Goal: Task Accomplishment & Management: Manage account settings

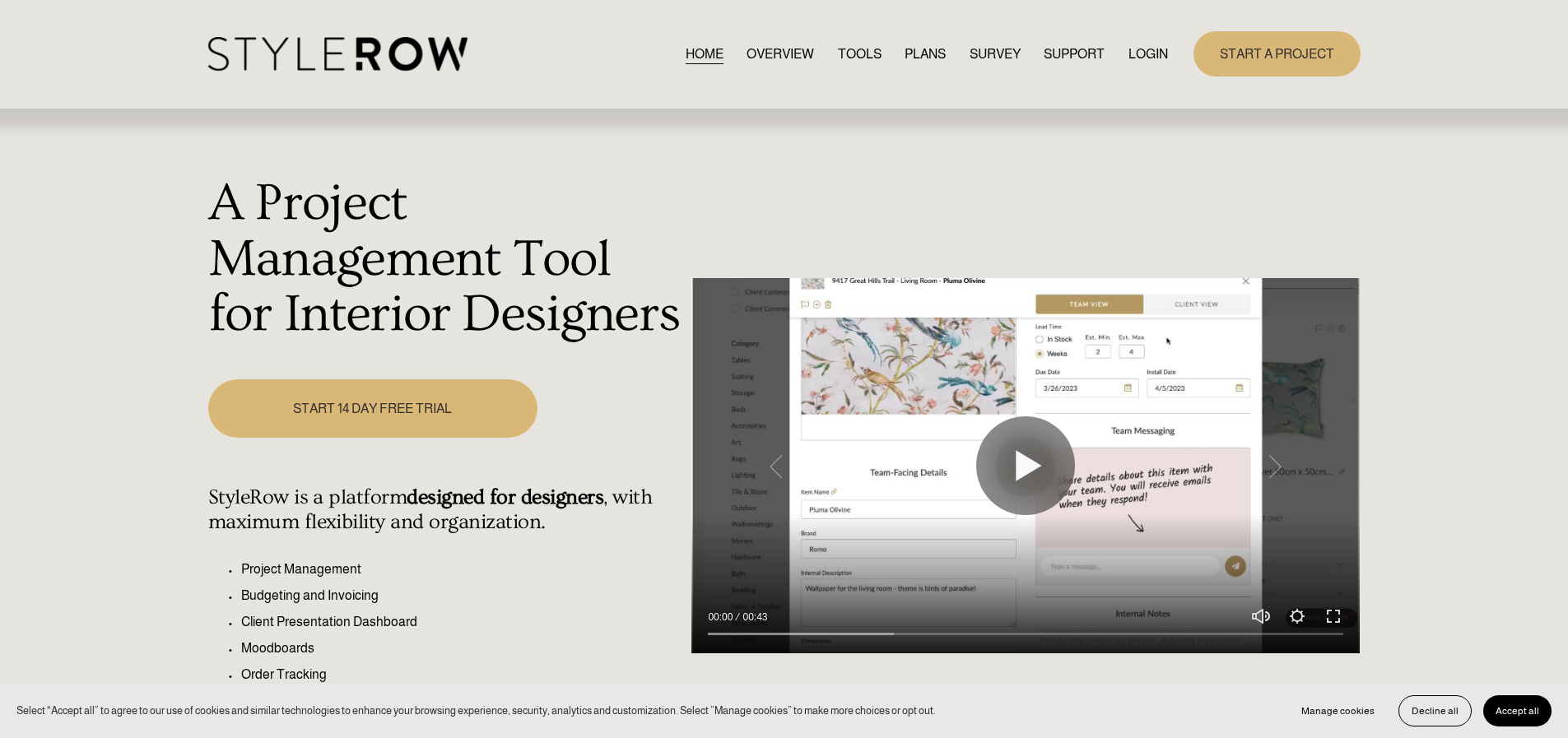
click at [1132, 54] on link "LOGIN" at bounding box center [1148, 54] width 39 height 22
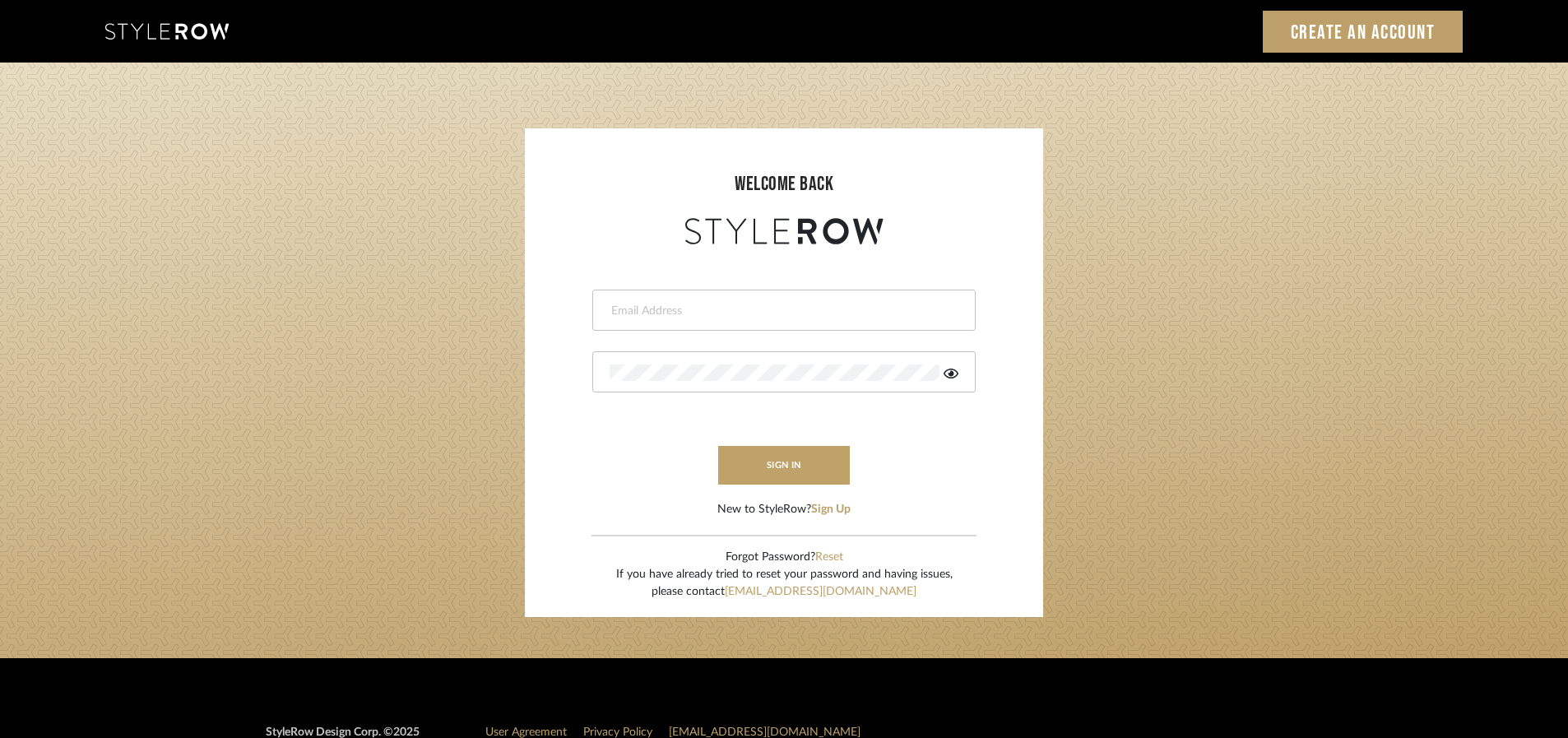
type input "james@mauldindesigns.com"
click at [790, 453] on button "sign in" at bounding box center [784, 465] width 131 height 38
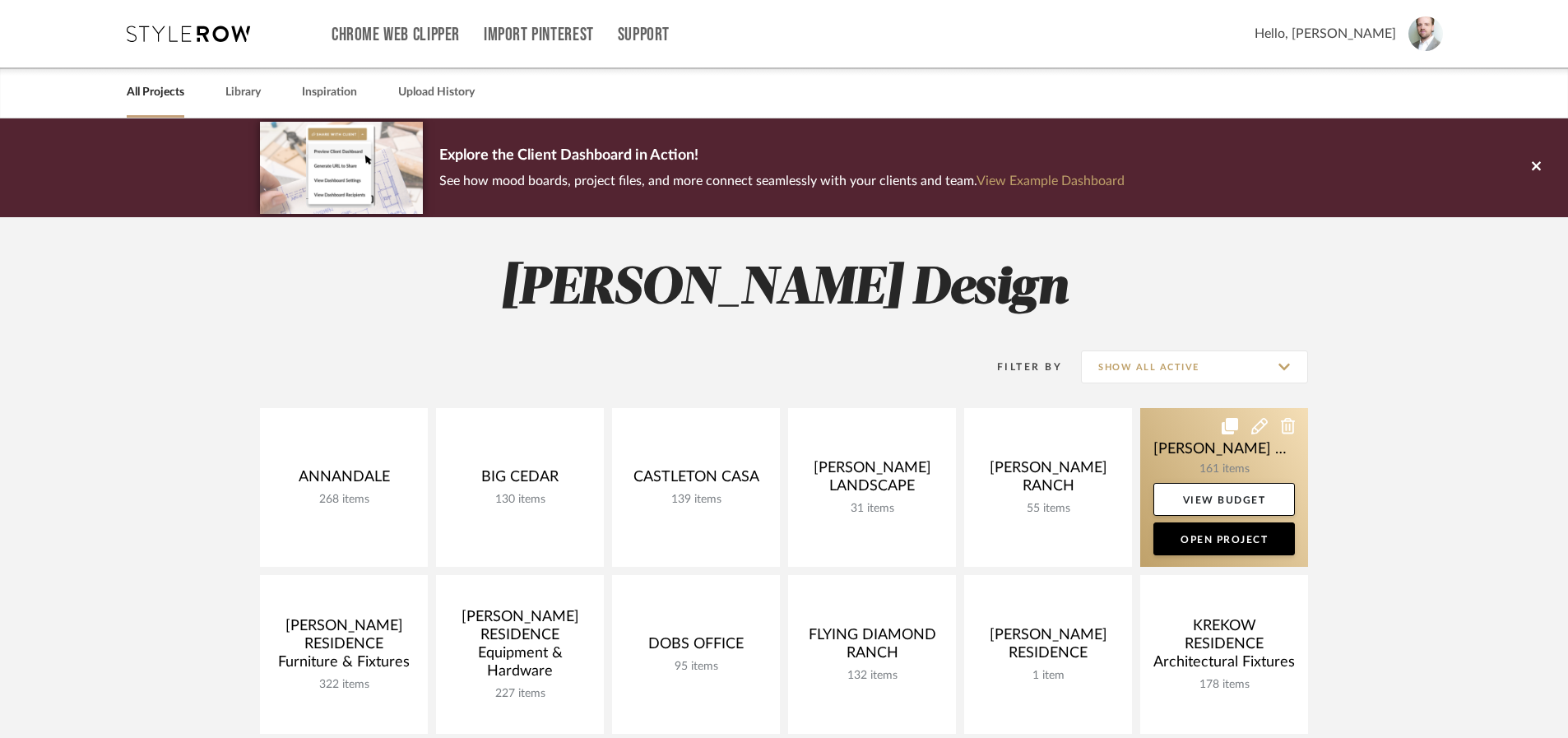
click at [1167, 445] on link at bounding box center [1224, 487] width 168 height 158
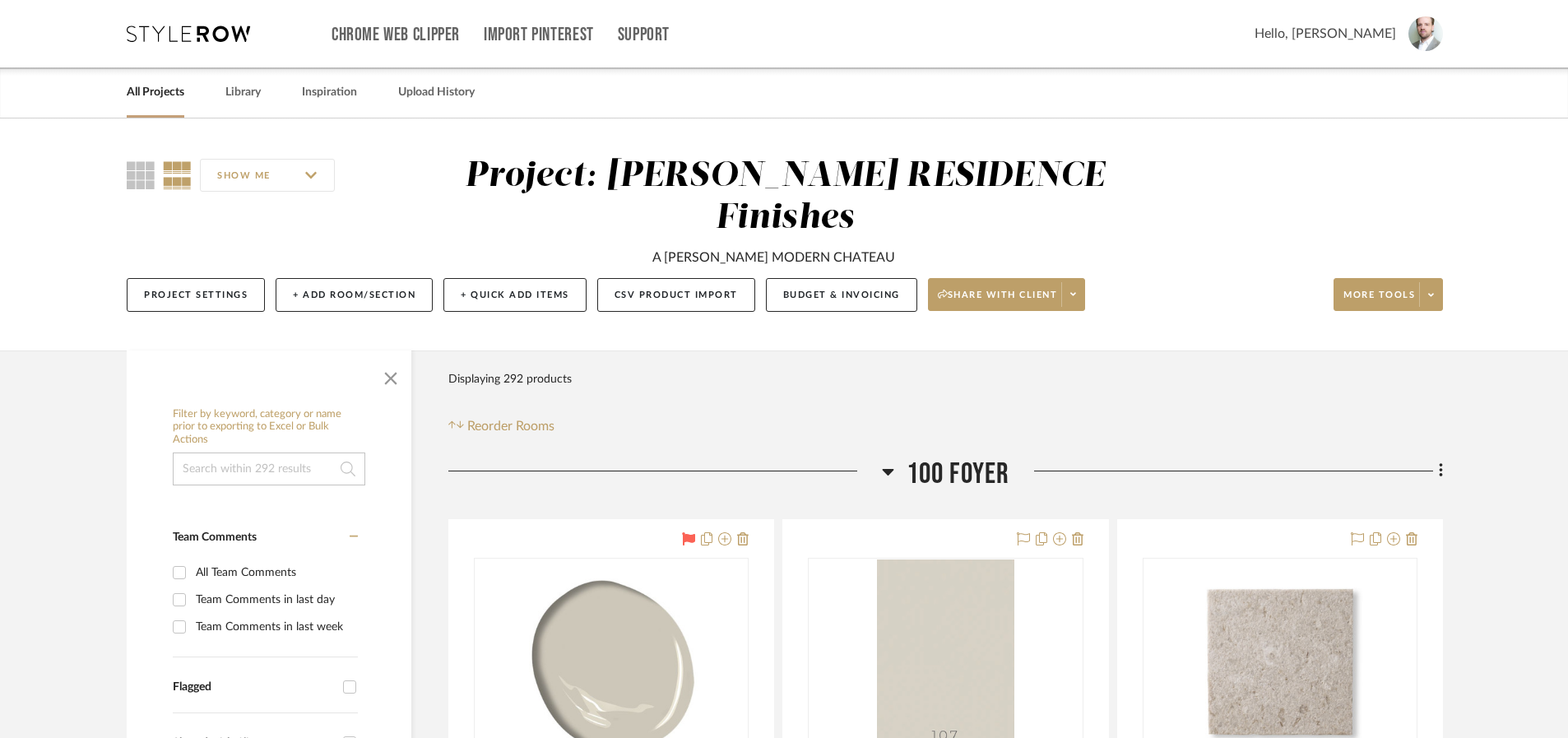
click at [287, 453] on input at bounding box center [268, 469] width 193 height 33
type input "blackstone"
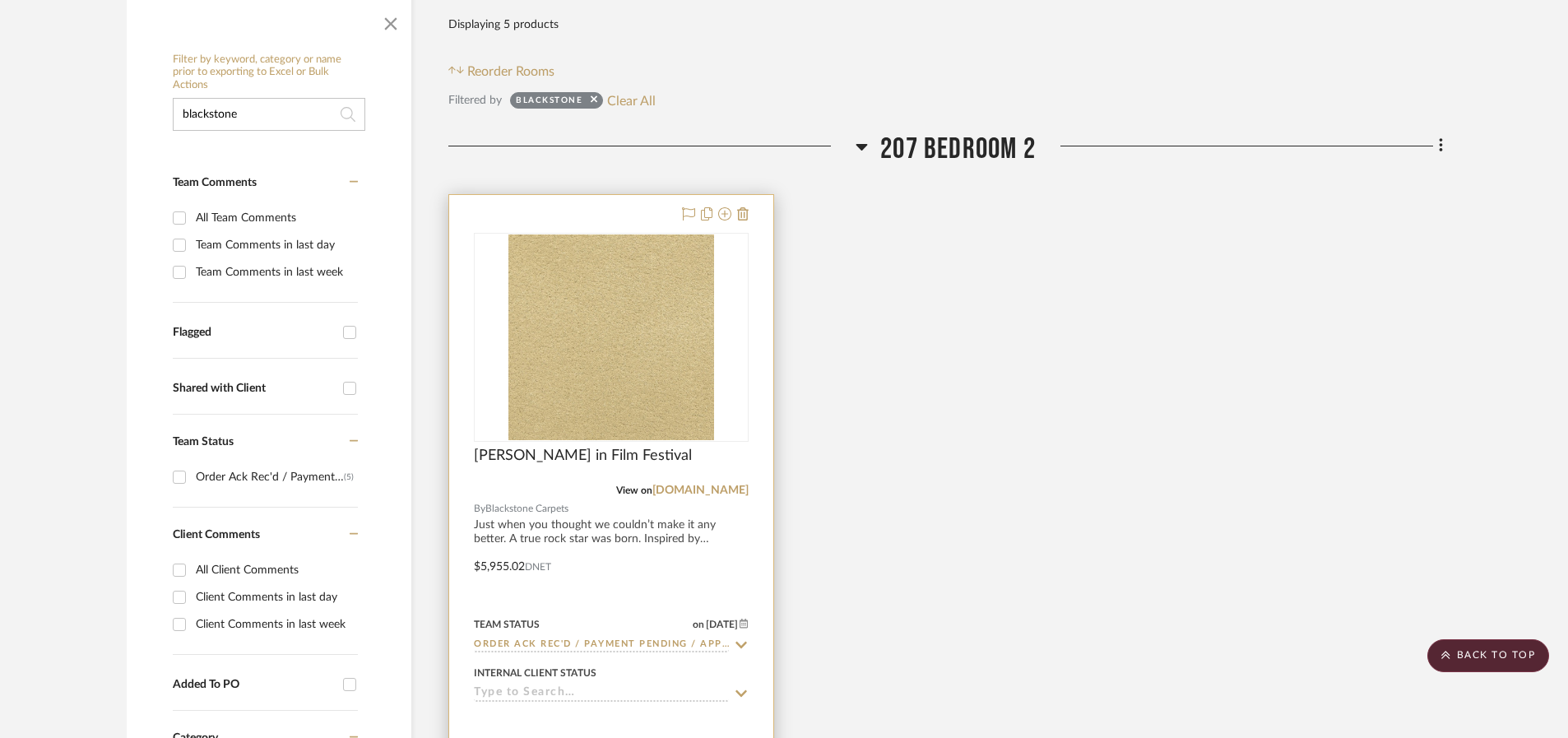
scroll to position [368, 0]
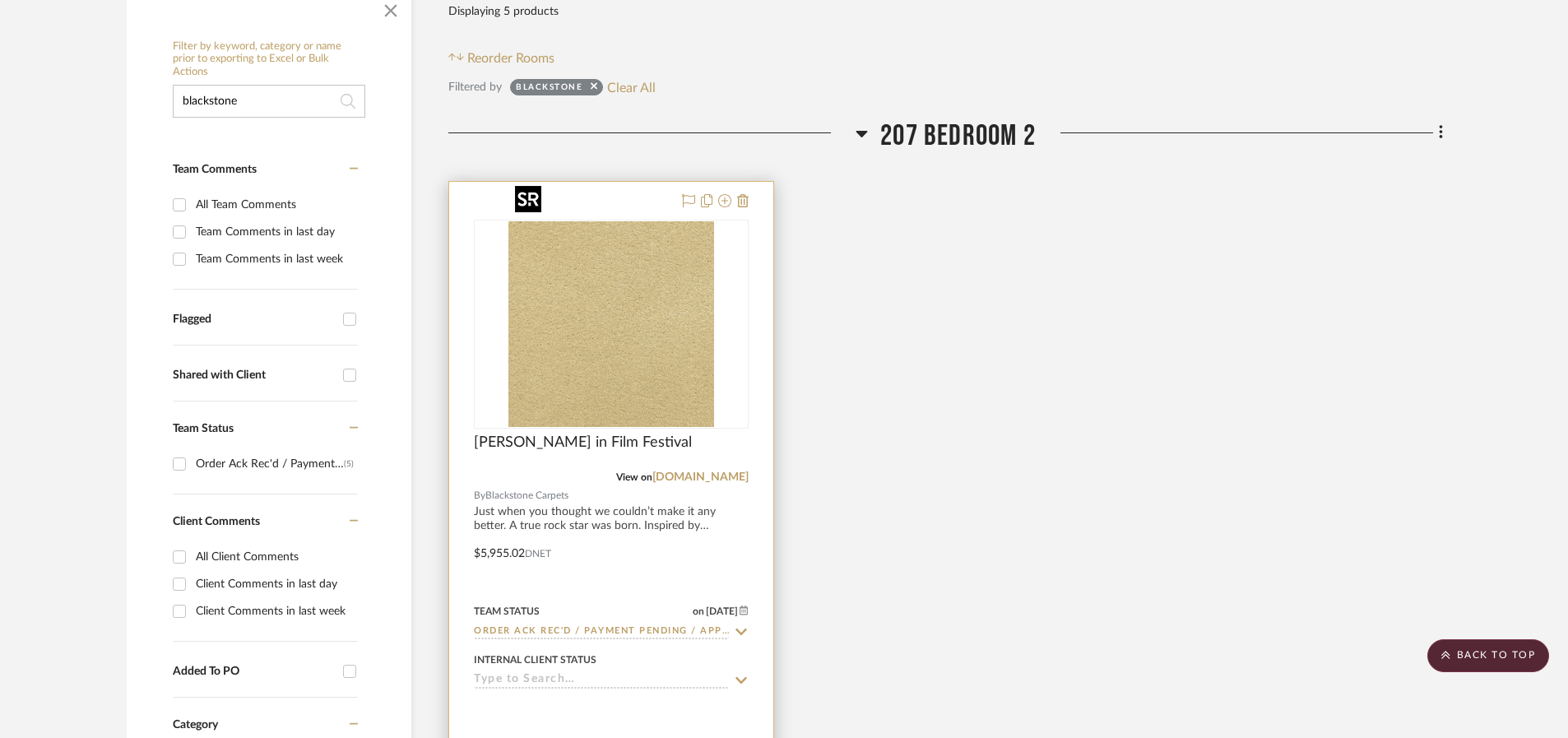
click at [636, 287] on img "0" at bounding box center [611, 324] width 206 height 206
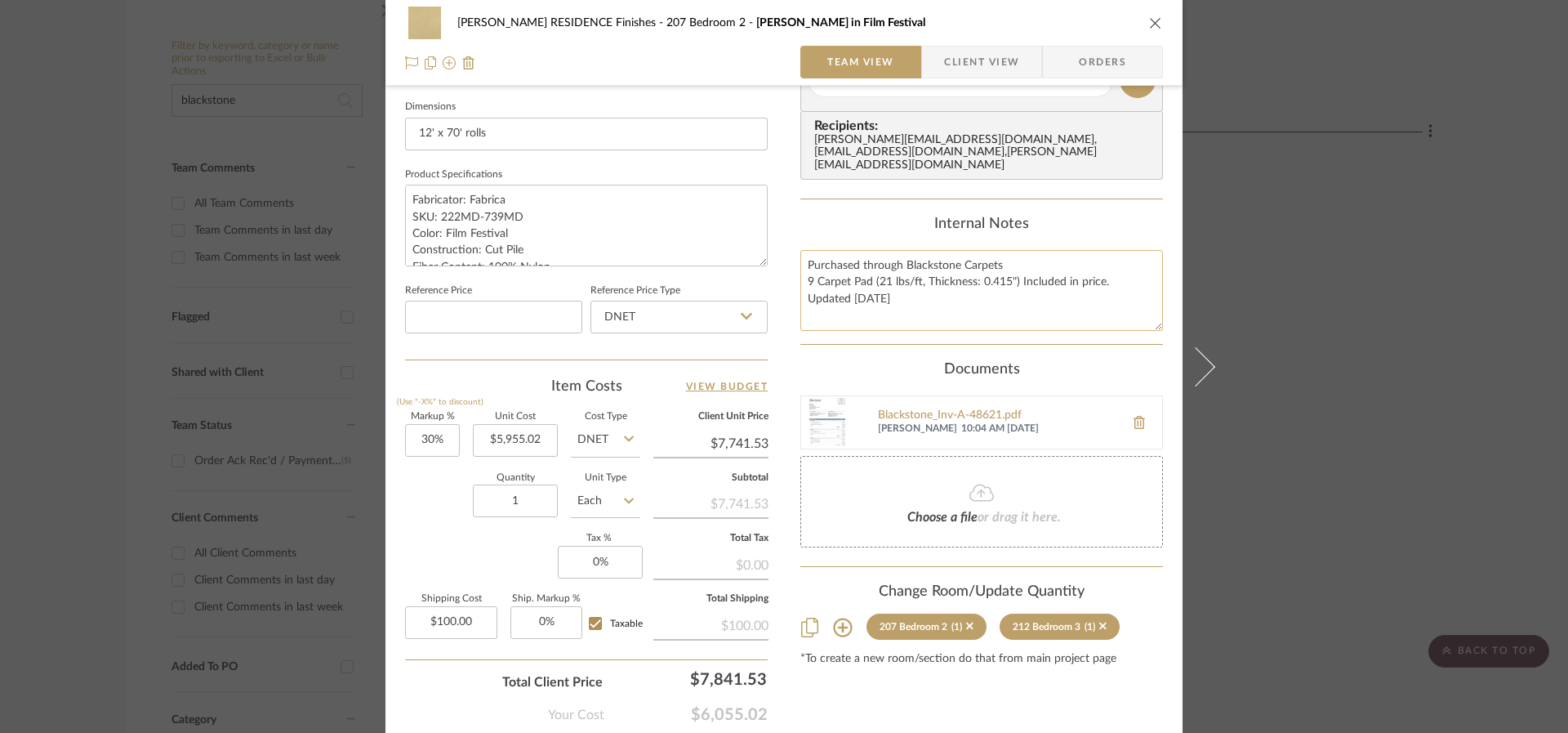
scroll to position [789, 0]
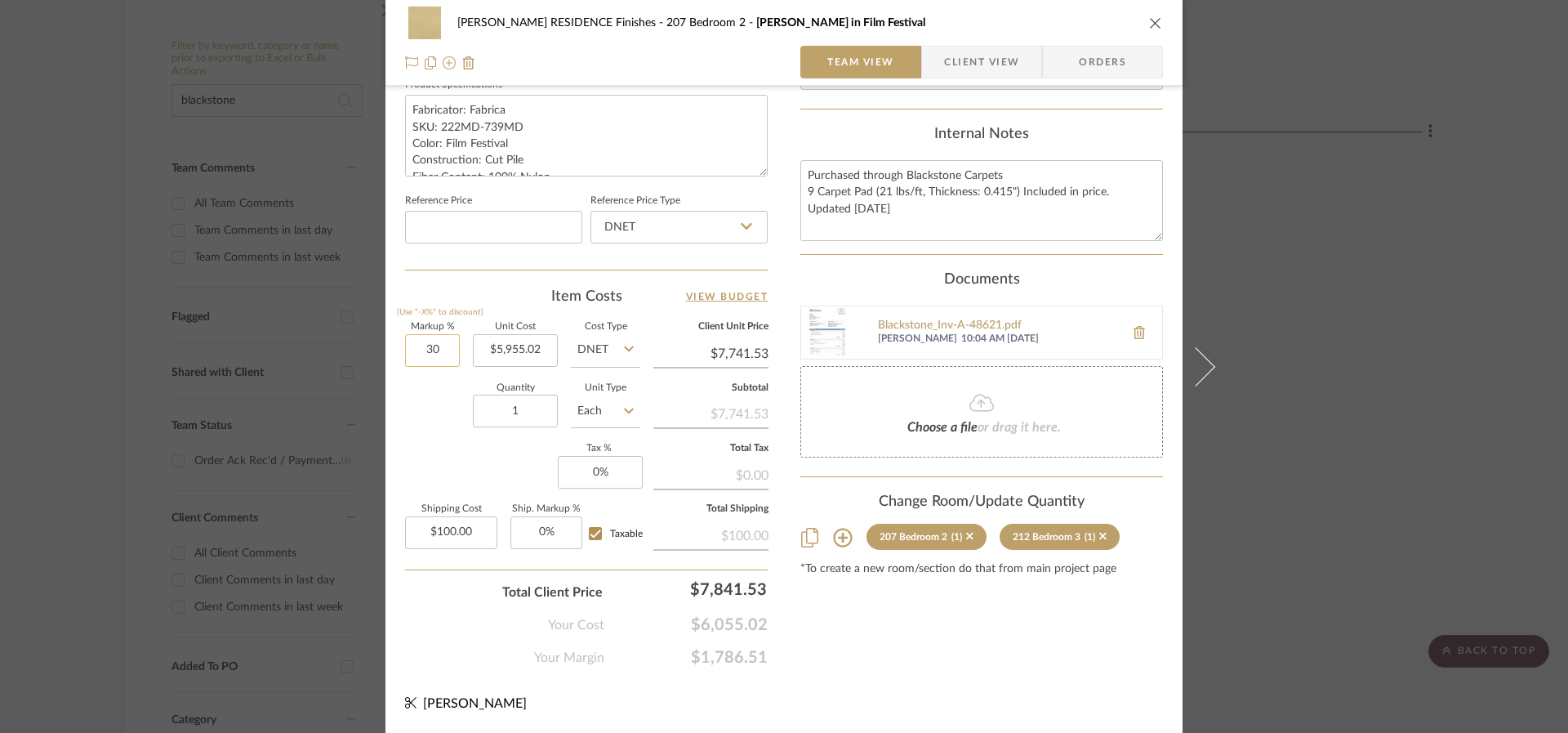
click at [426, 351] on input "30" at bounding box center [432, 350] width 55 height 32
type input "25%"
click at [405, 431] on div "Quantity 1 Unit Type Each" at bounding box center [523, 413] width 235 height 58
type input "$7,443.78"
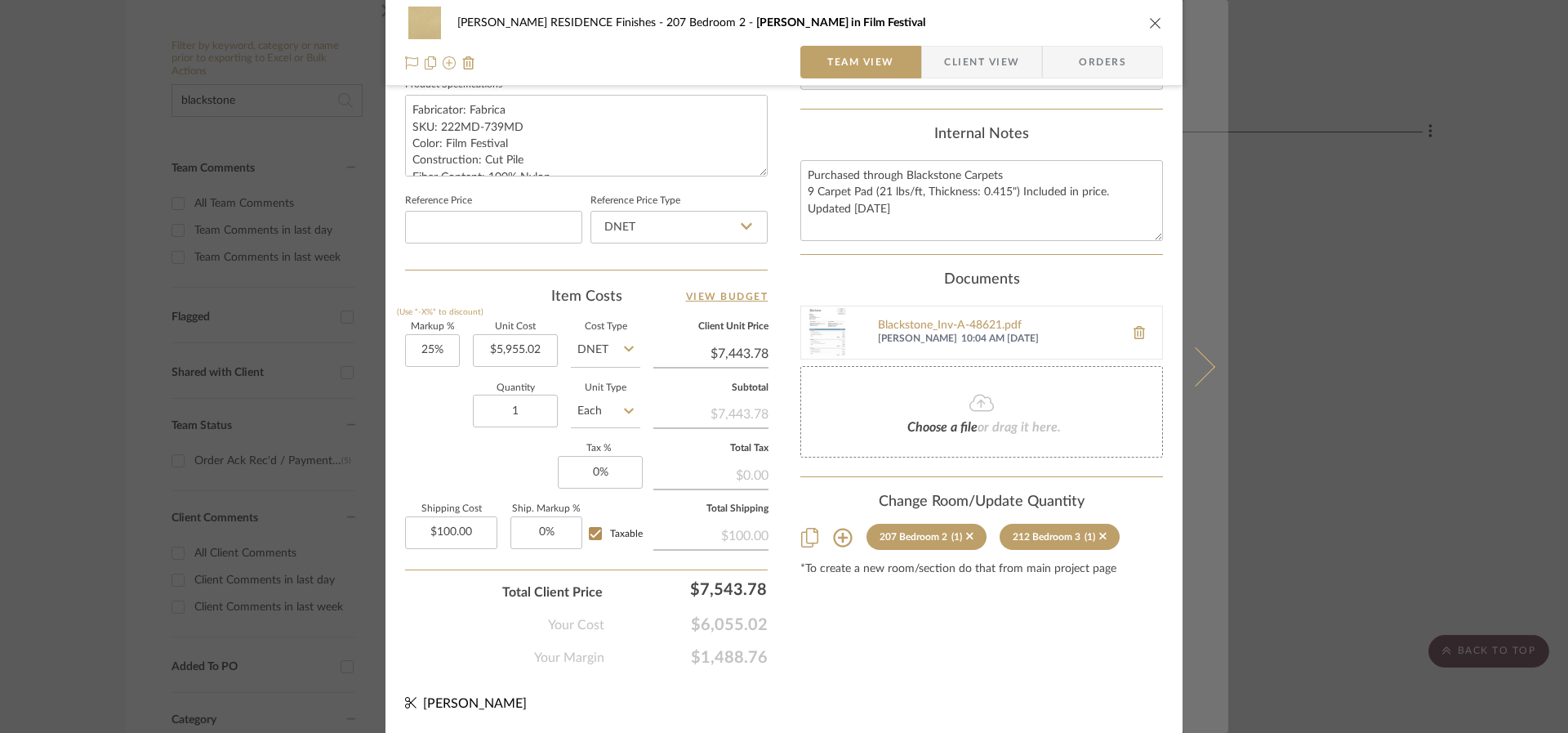
click at [1204, 364] on icon at bounding box center [1195, 366] width 39 height 39
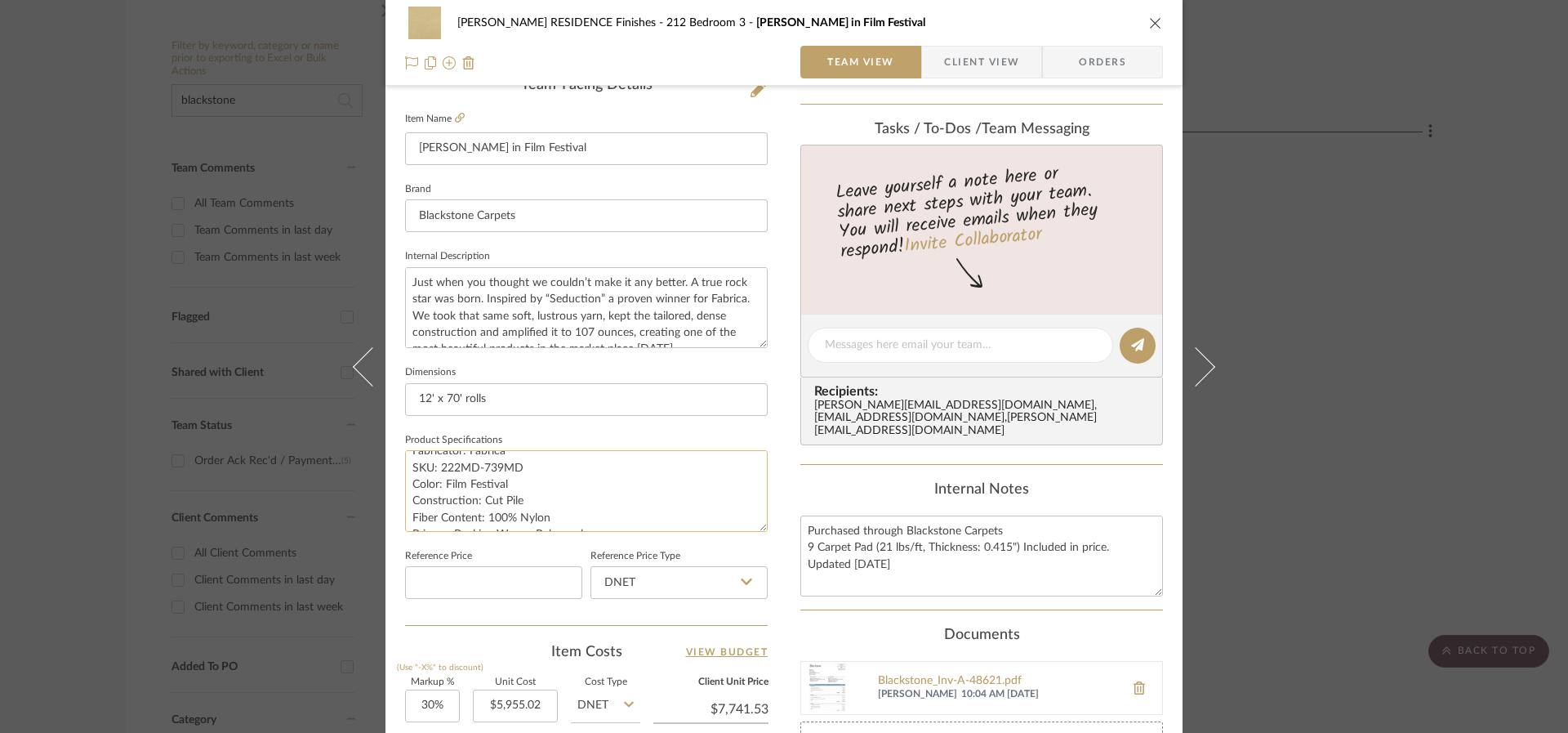
scroll to position [32, 0]
click at [433, 700] on input "30" at bounding box center [432, 705] width 55 height 32
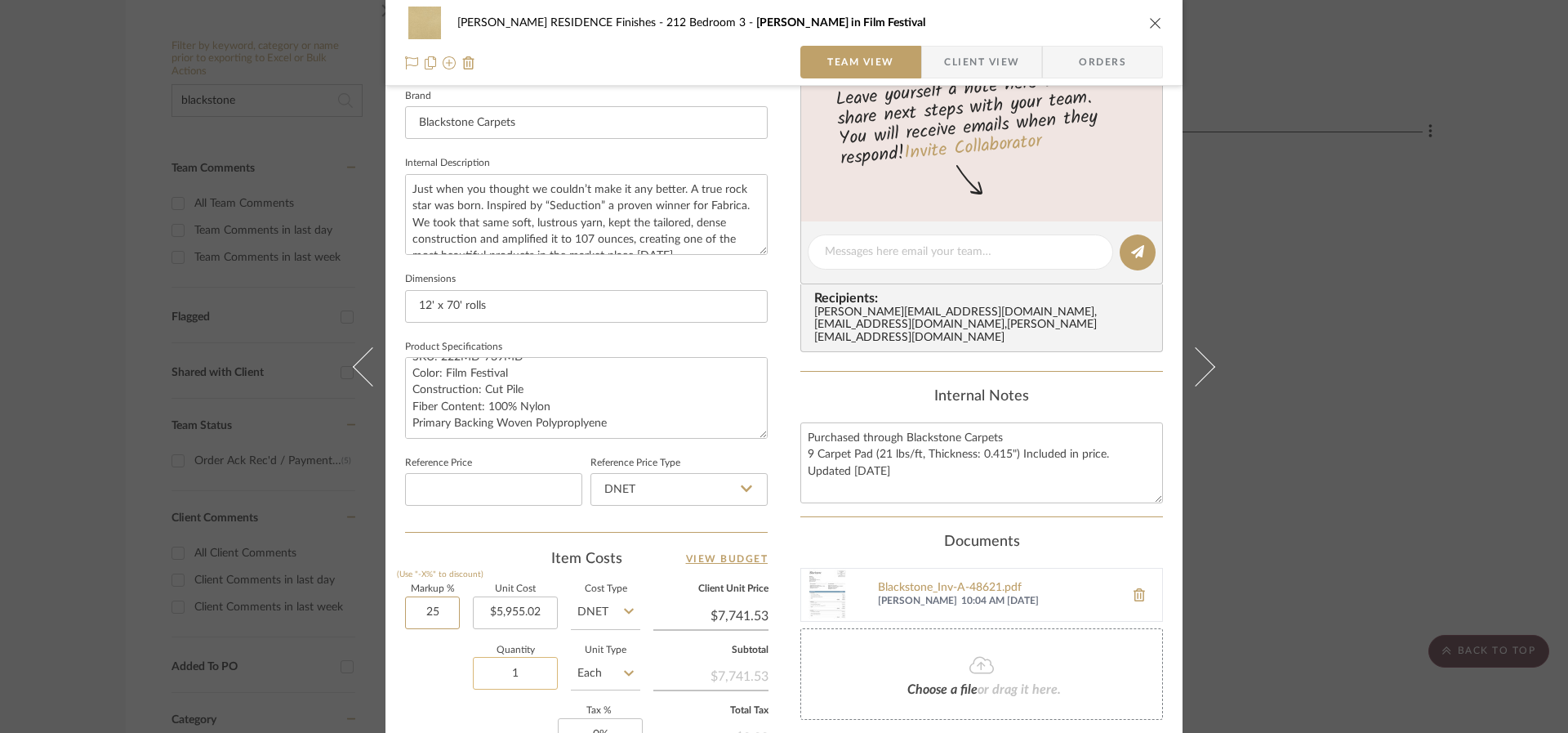
scroll to position [789, 0]
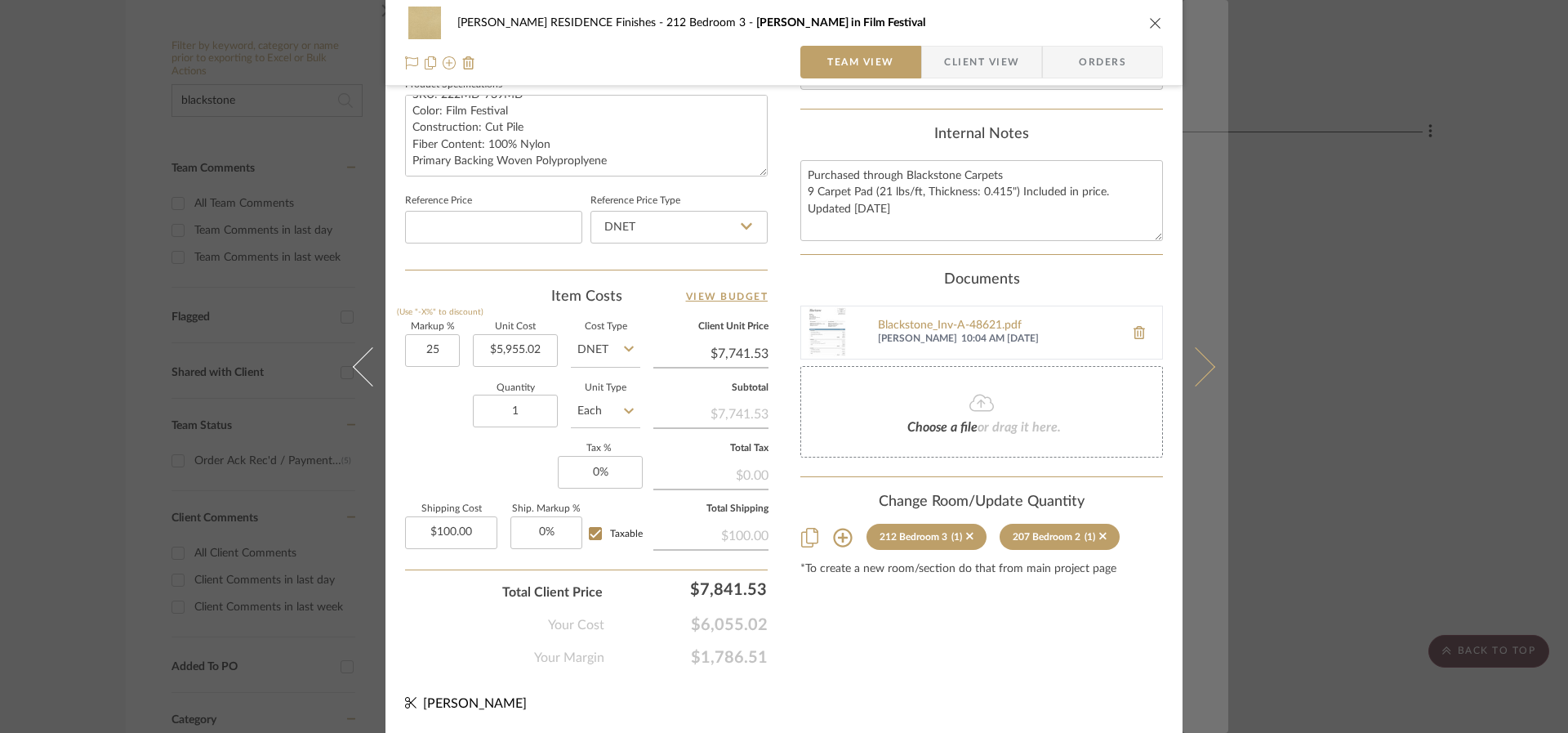
type input "25%"
click at [1196, 360] on icon at bounding box center [1195, 366] width 39 height 39
type input "$7,443.78"
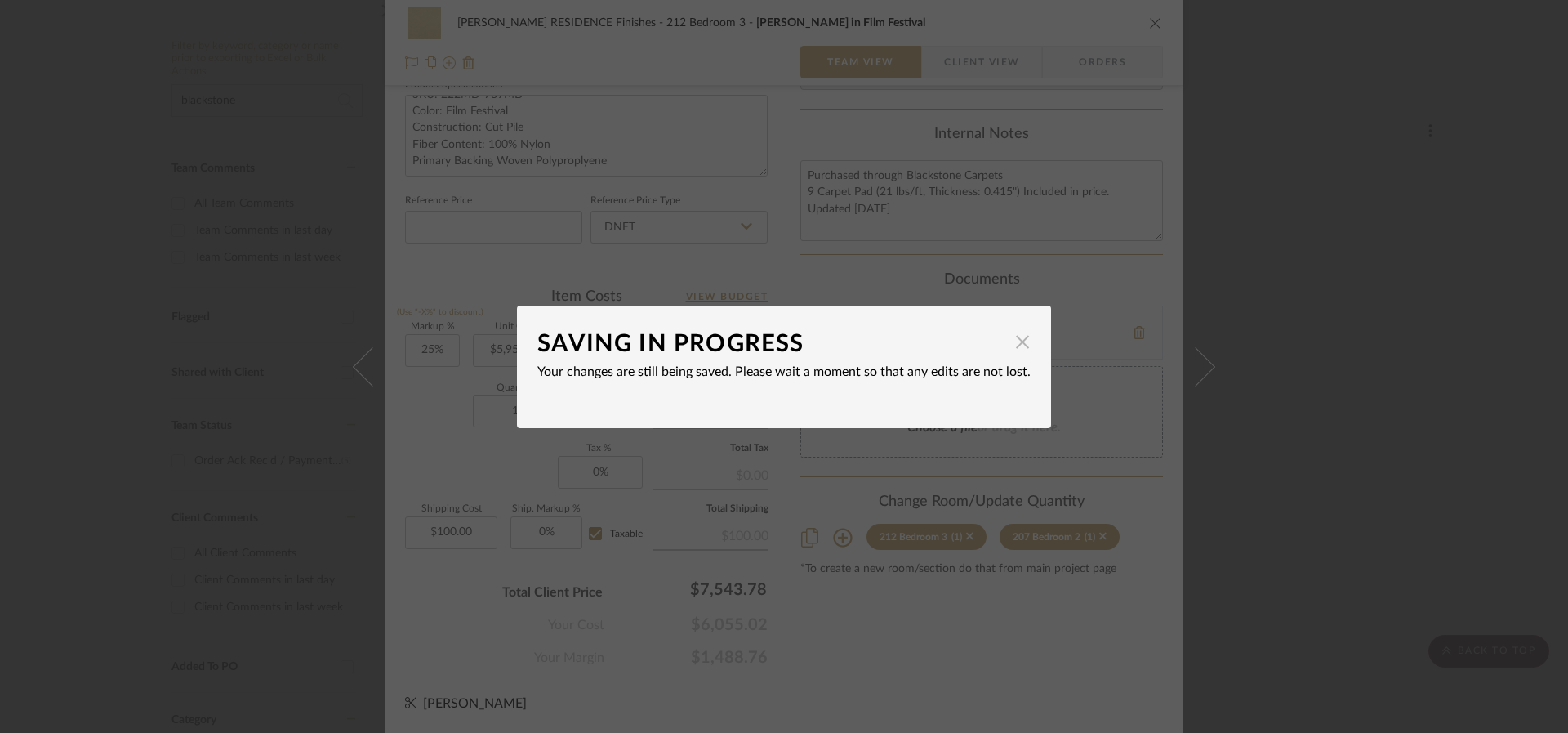
click at [1016, 345] on span "button" at bounding box center [1022, 342] width 32 height 32
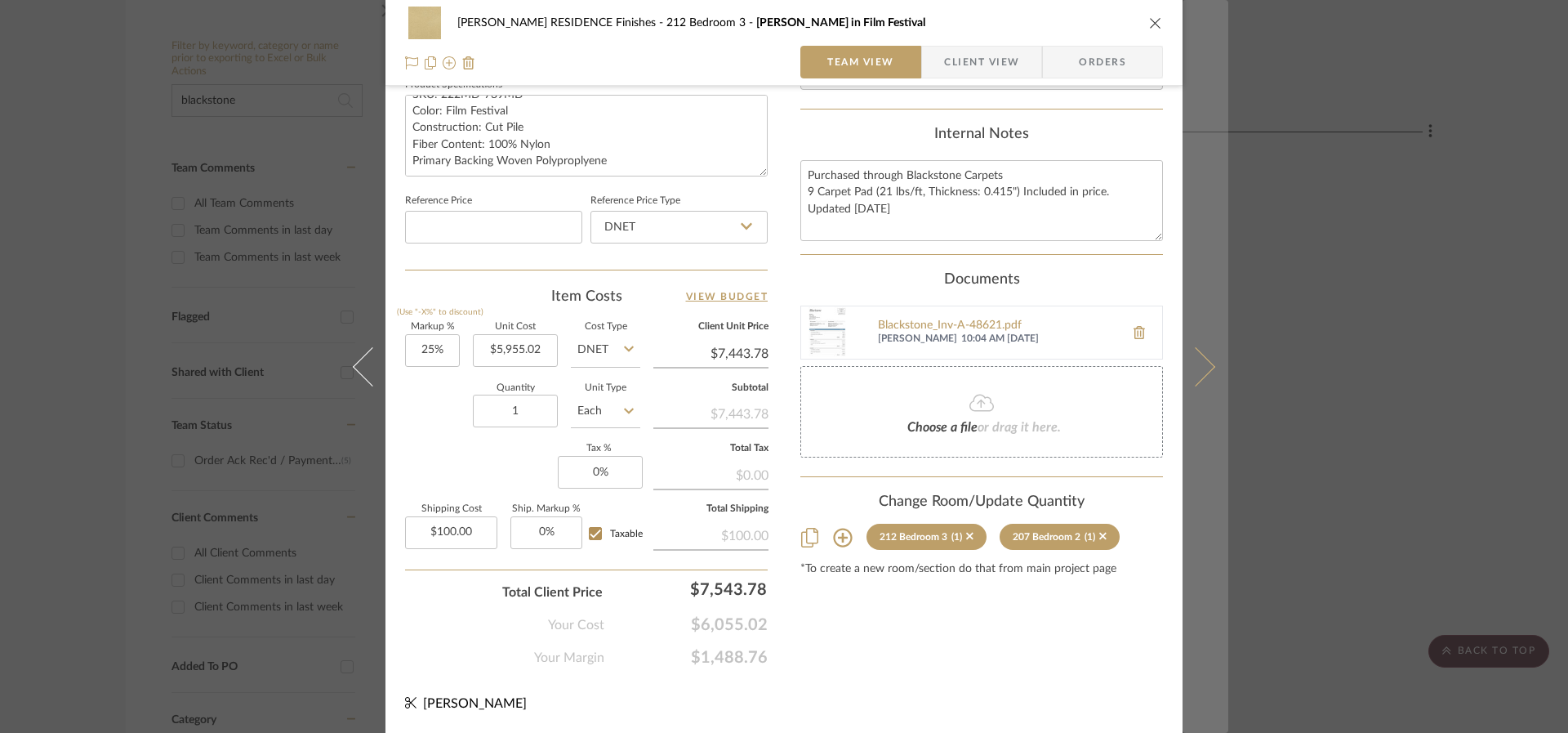
click at [1190, 366] on icon at bounding box center [1195, 366] width 39 height 39
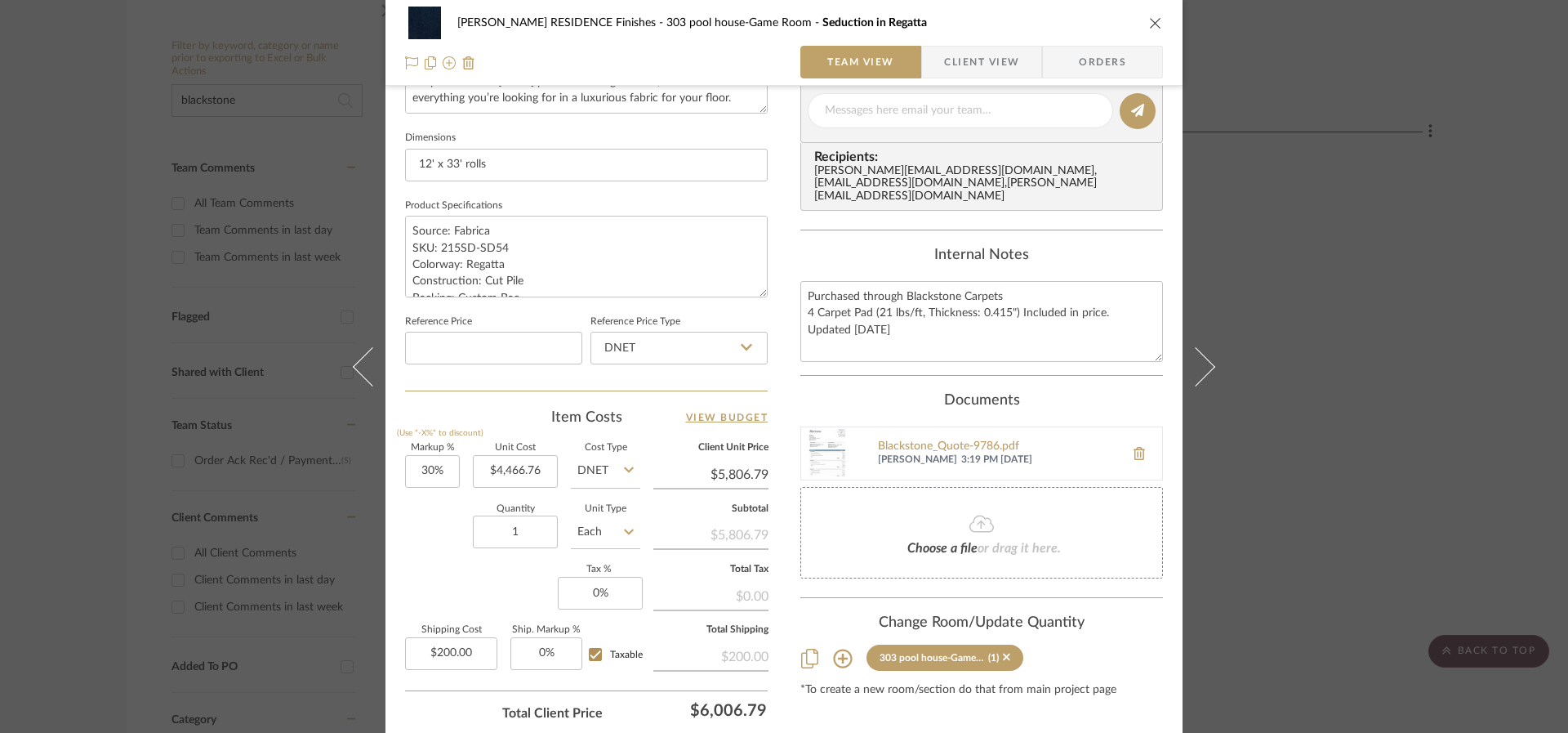
scroll to position [691, 0]
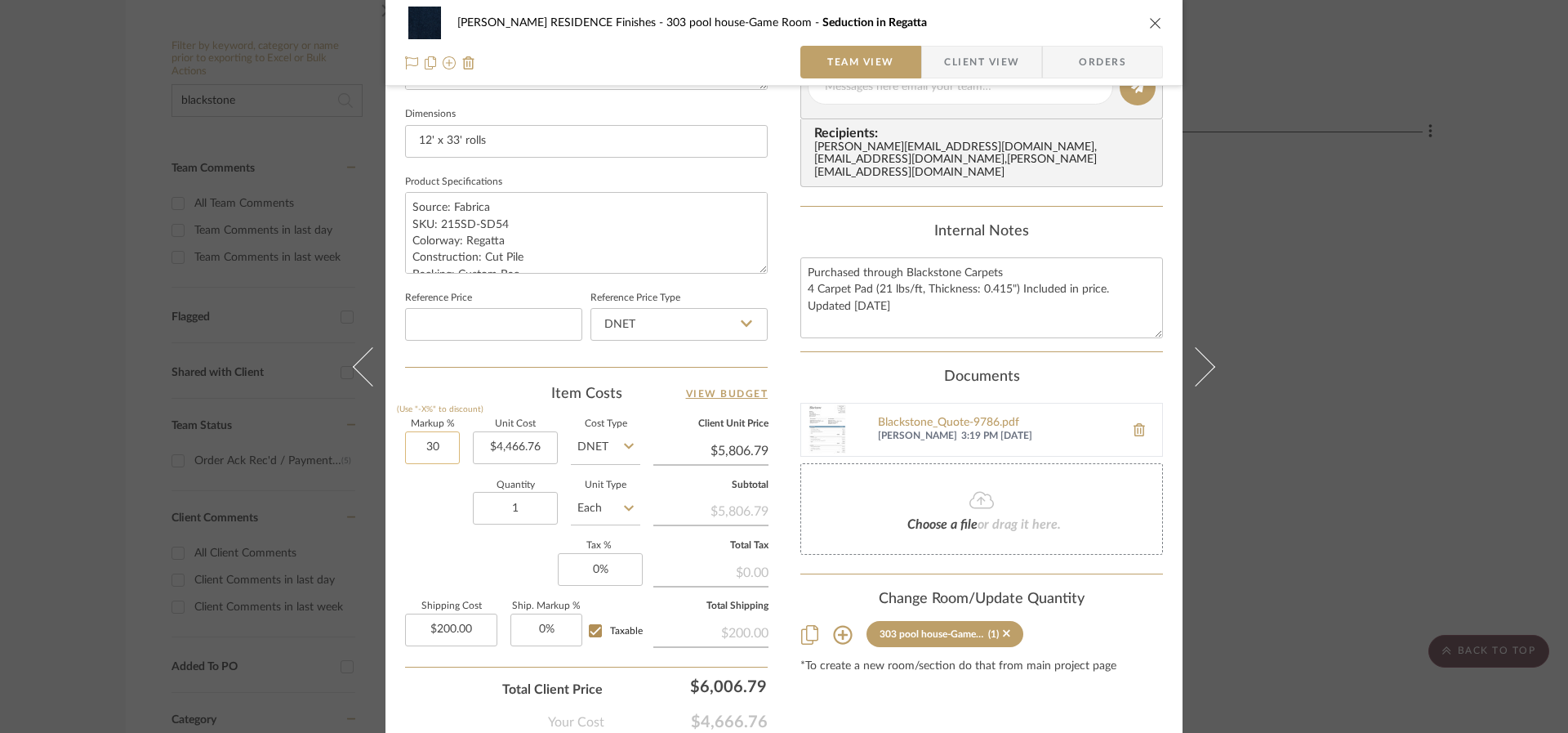
click at [433, 439] on input "30" at bounding box center [432, 447] width 55 height 32
type input "25%"
click at [463, 540] on div "Markup % (Use "-X%" to discount) 25% Unit Cost $4,466.76 Cost Type DNET Client …" at bounding box center [586, 540] width 363 height 239
type input "$5,583.45"
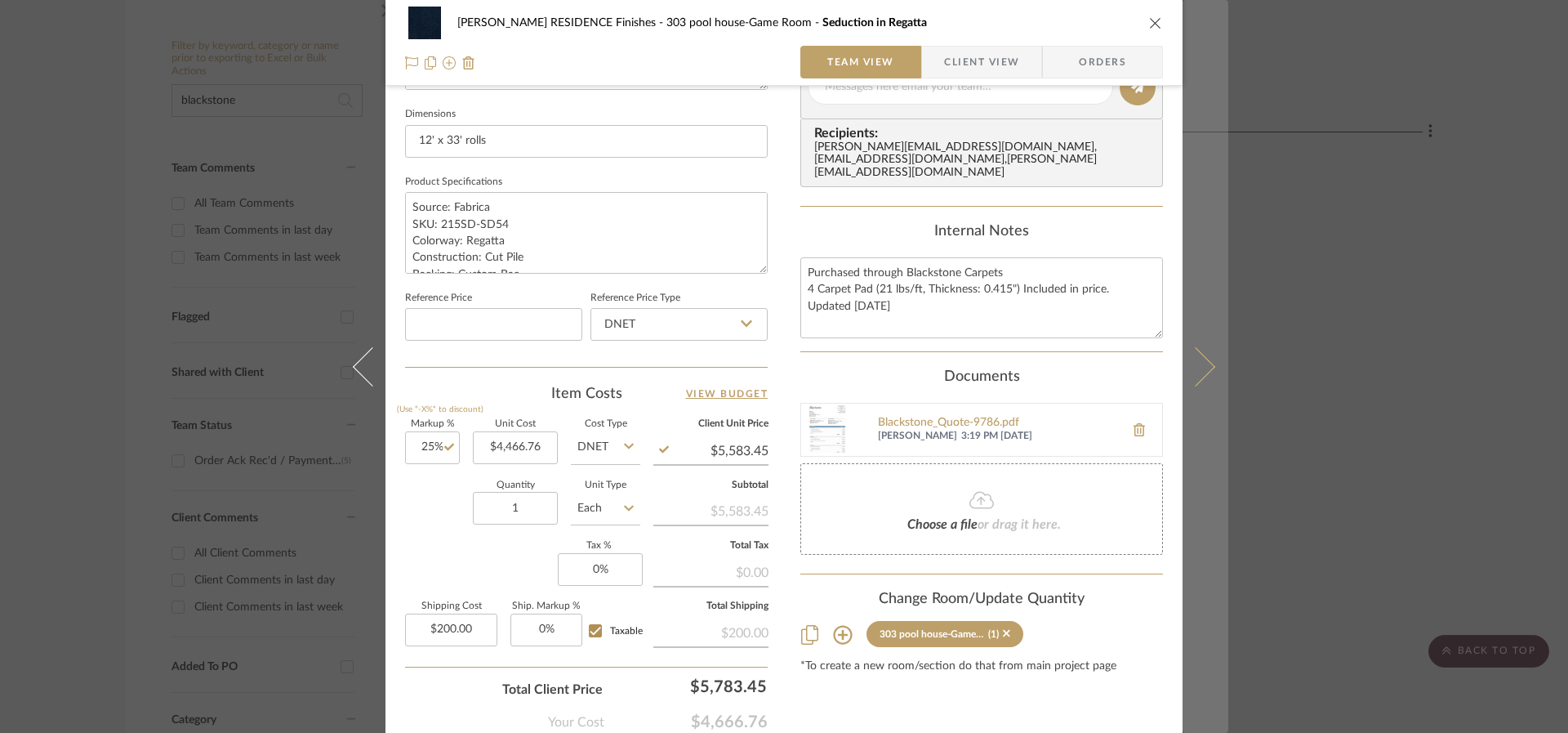
click at [1200, 369] on icon at bounding box center [1195, 366] width 39 height 39
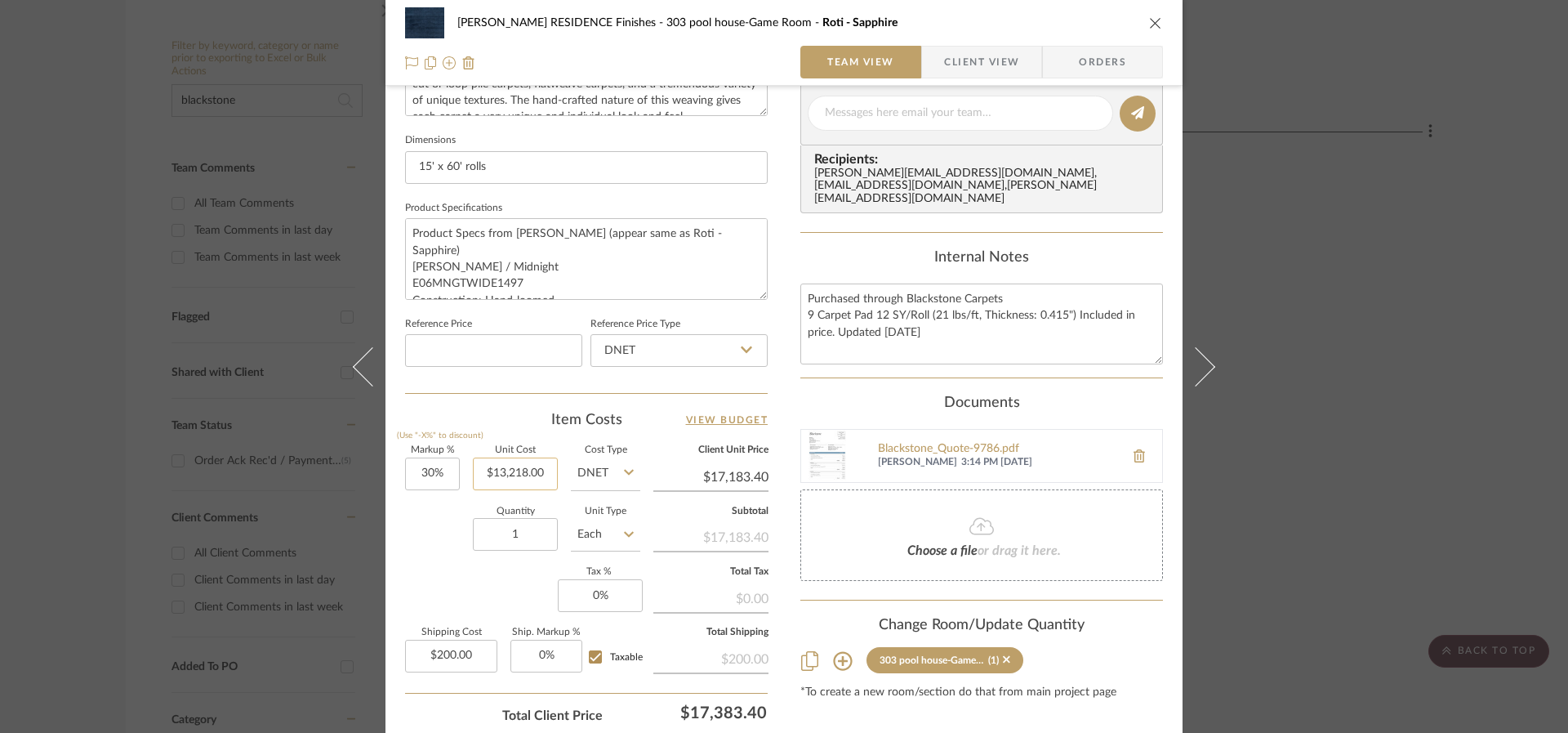
scroll to position [666, 0]
click at [417, 470] on input "30" at bounding box center [432, 472] width 55 height 32
click at [420, 470] on input "30" at bounding box center [432, 472] width 55 height 32
type input "25%"
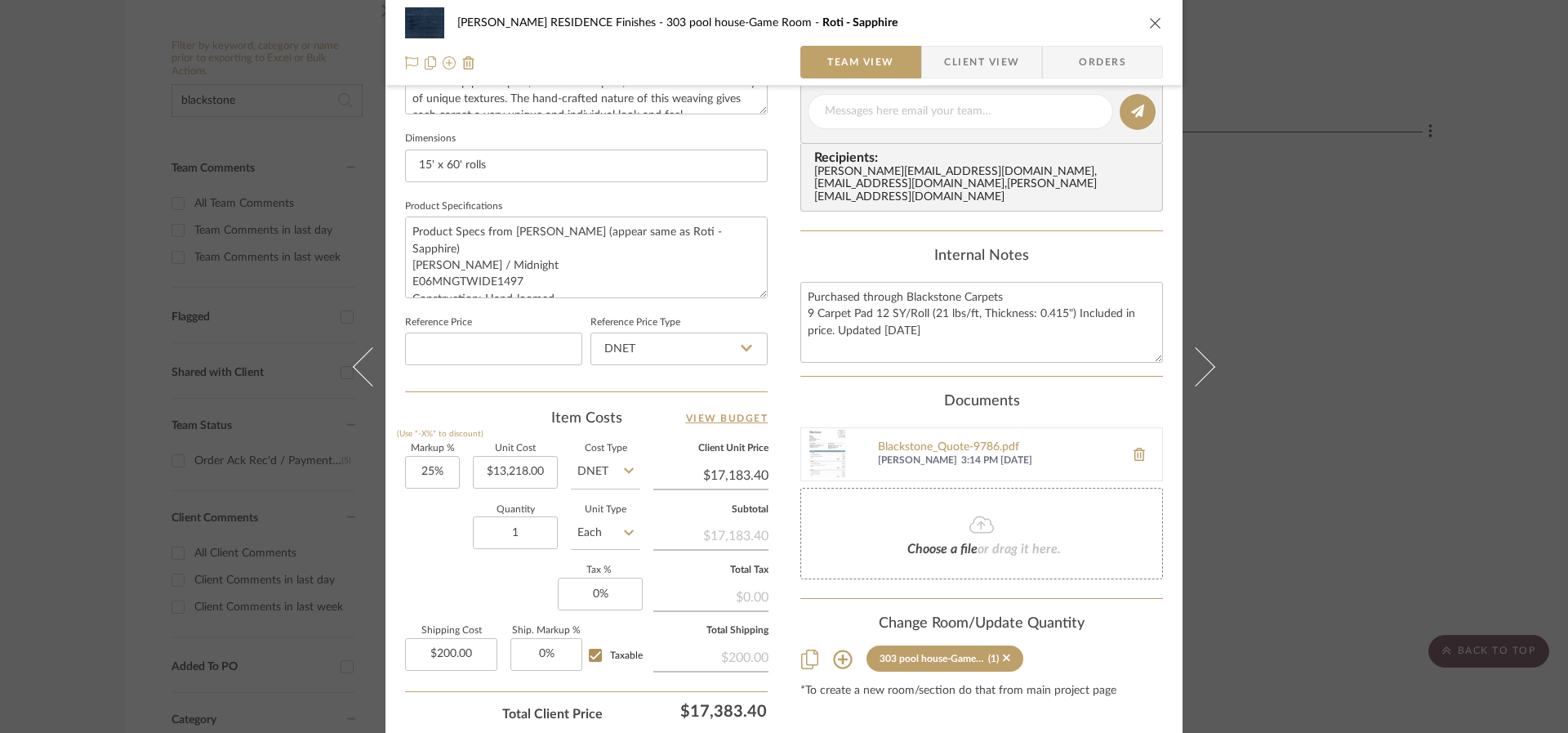
click at [431, 528] on div "Quantity 1 Unit Type Each" at bounding box center [523, 535] width 235 height 58
type input "$16,522.50"
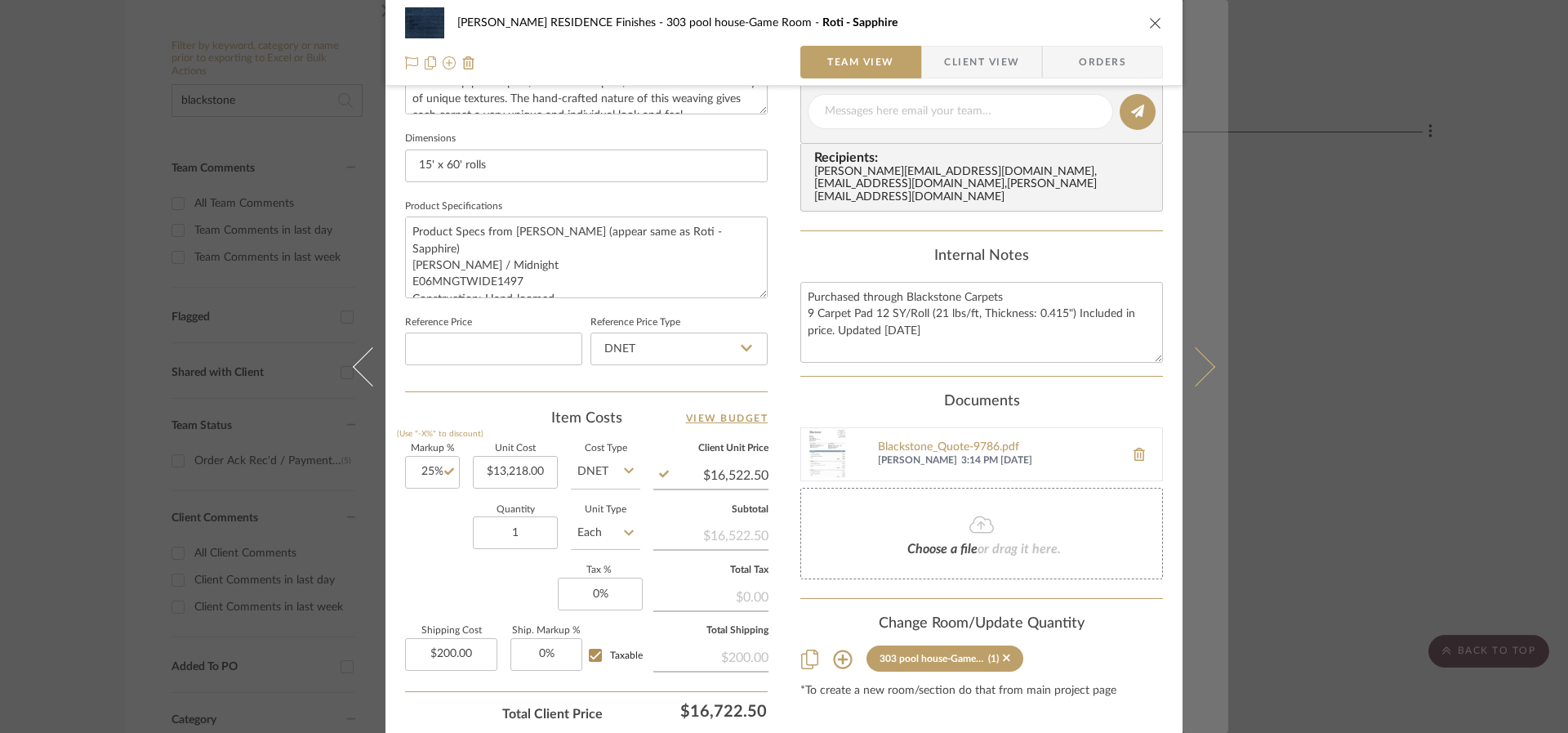
click at [1197, 370] on icon at bounding box center [1195, 366] width 39 height 39
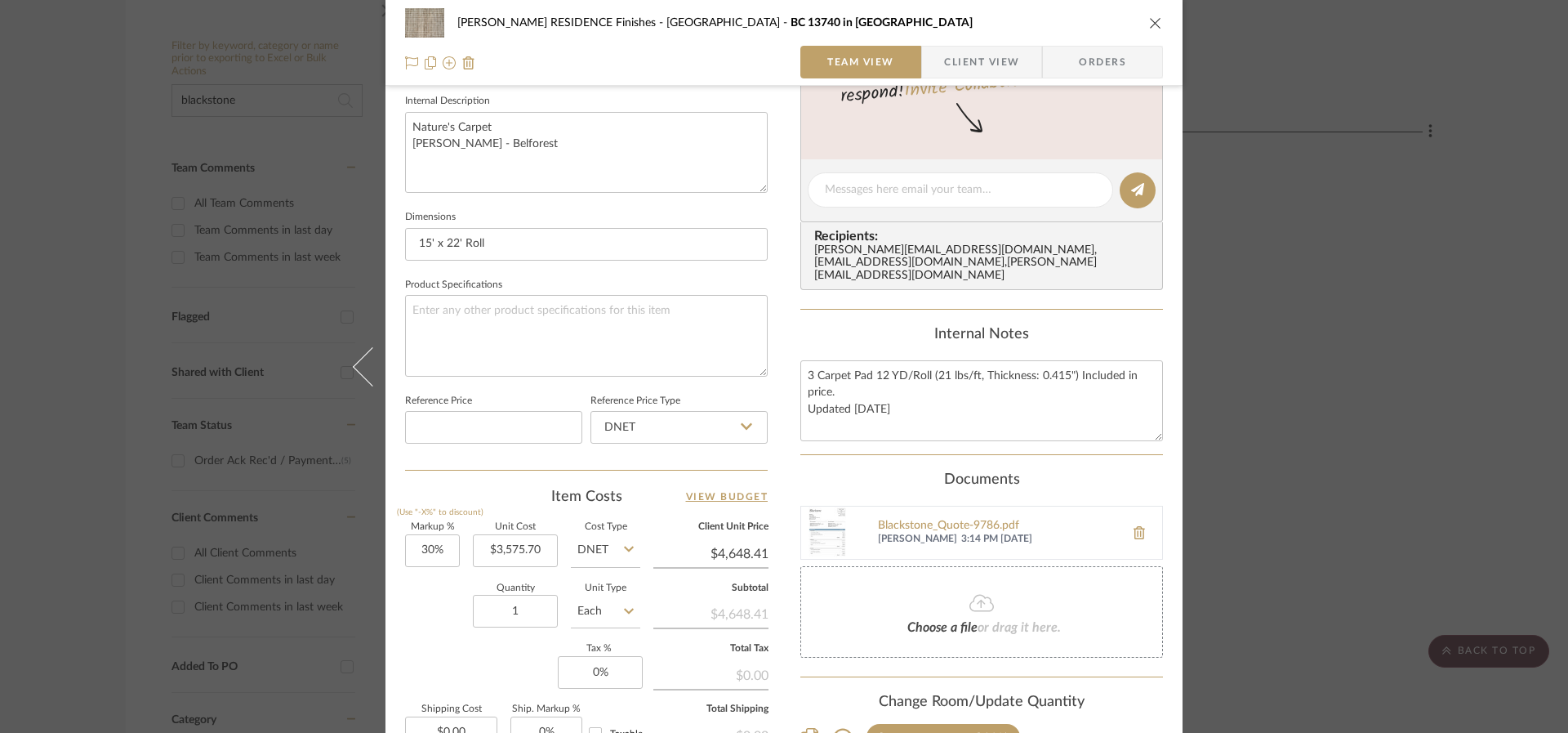
scroll to position [642, 0]
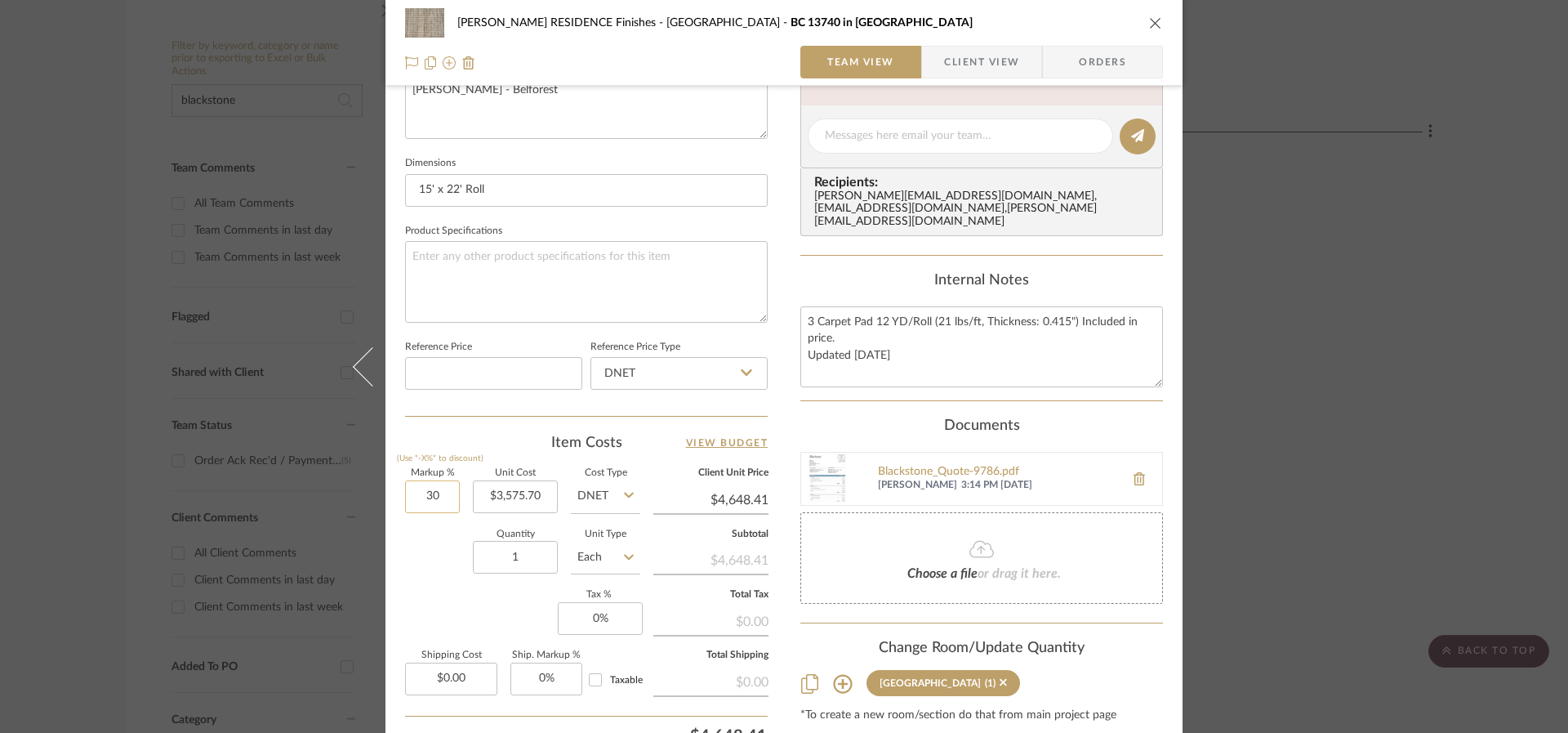
click at [408, 483] on input "30" at bounding box center [432, 496] width 55 height 32
click at [414, 489] on input "30" at bounding box center [432, 496] width 55 height 32
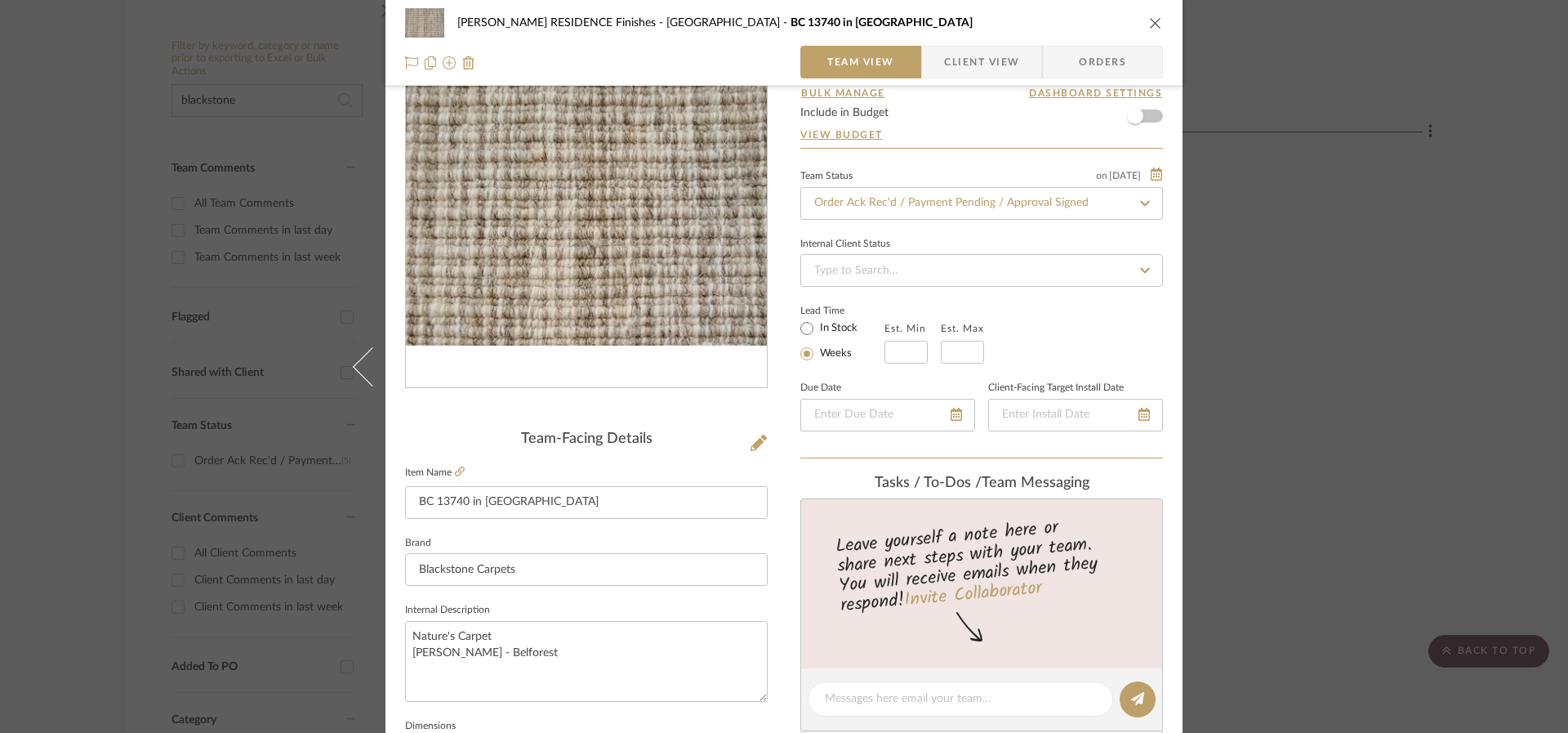
scroll to position [0, 0]
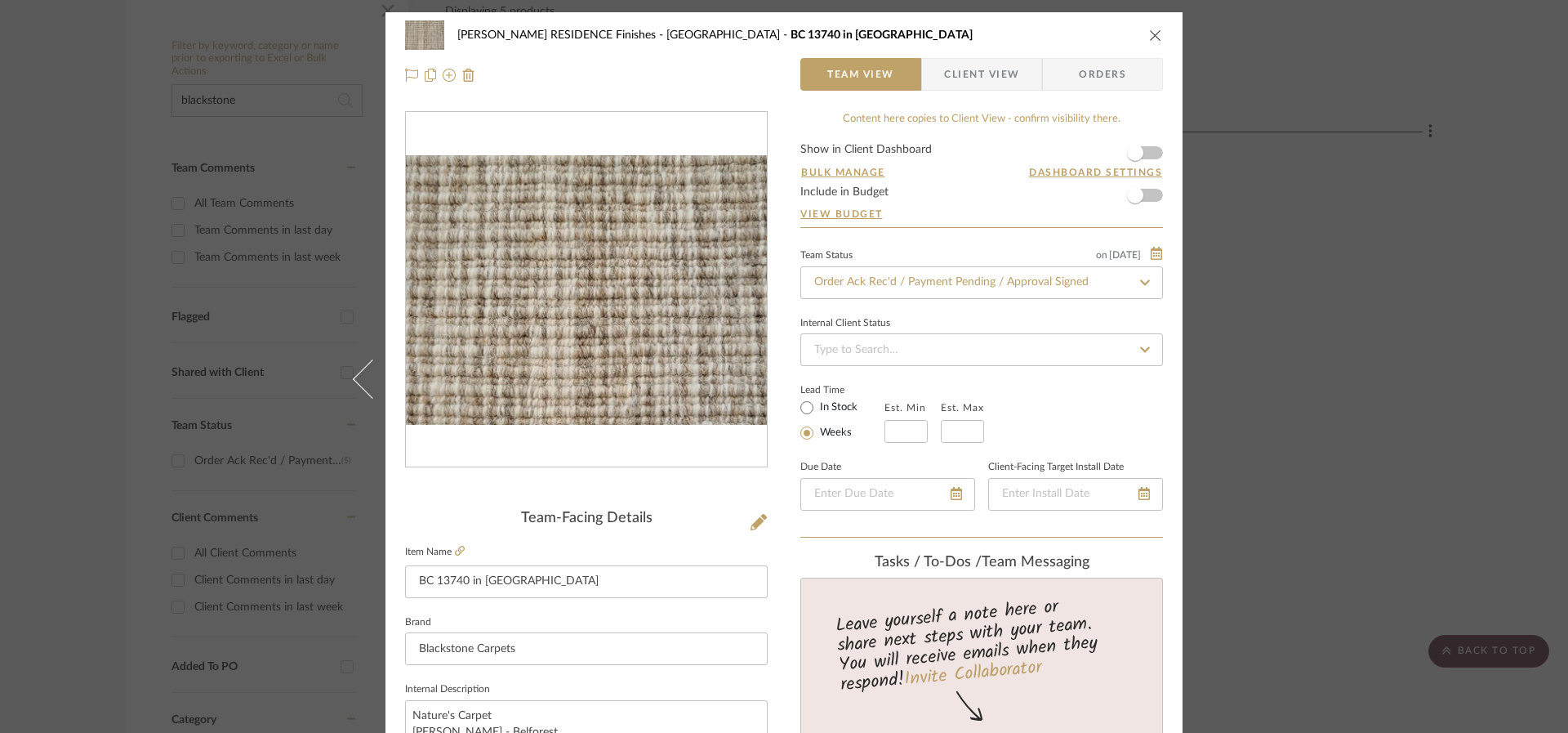
type input "25%"
click at [1154, 33] on icon "close" at bounding box center [1155, 35] width 13 height 13
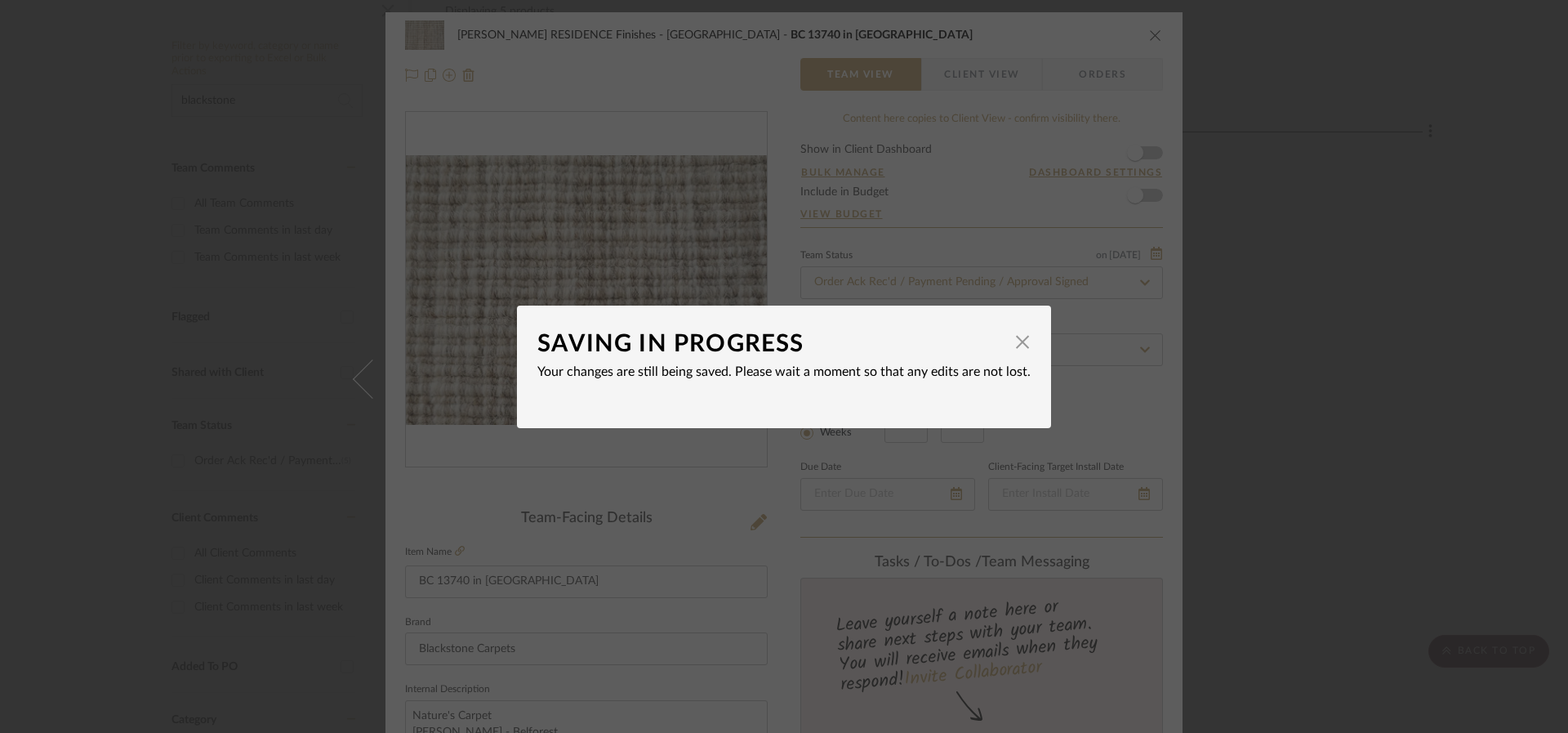
type input "$4,469.63"
click at [1017, 343] on span "button" at bounding box center [1022, 342] width 32 height 32
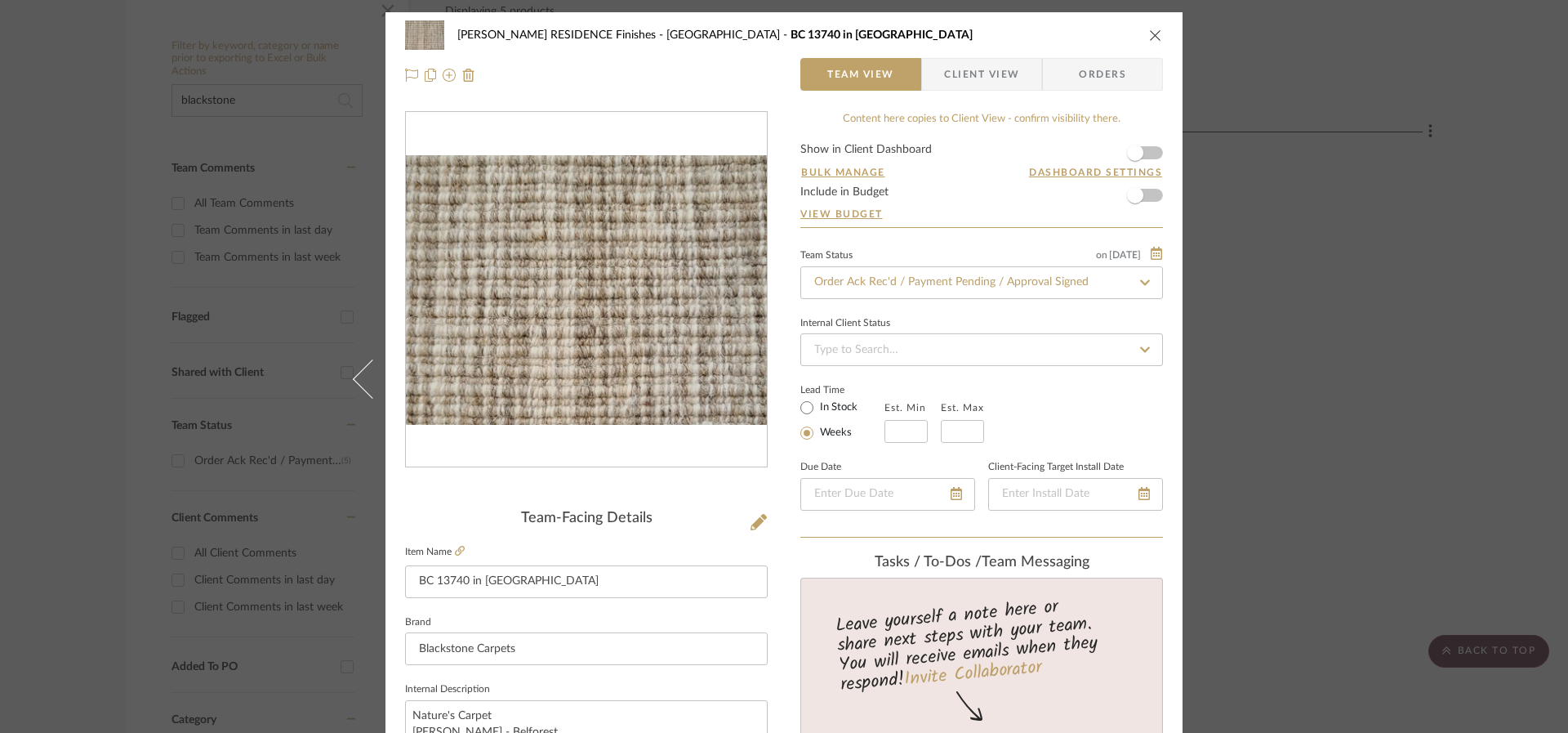
click at [1149, 35] on icon "close" at bounding box center [1155, 35] width 13 height 13
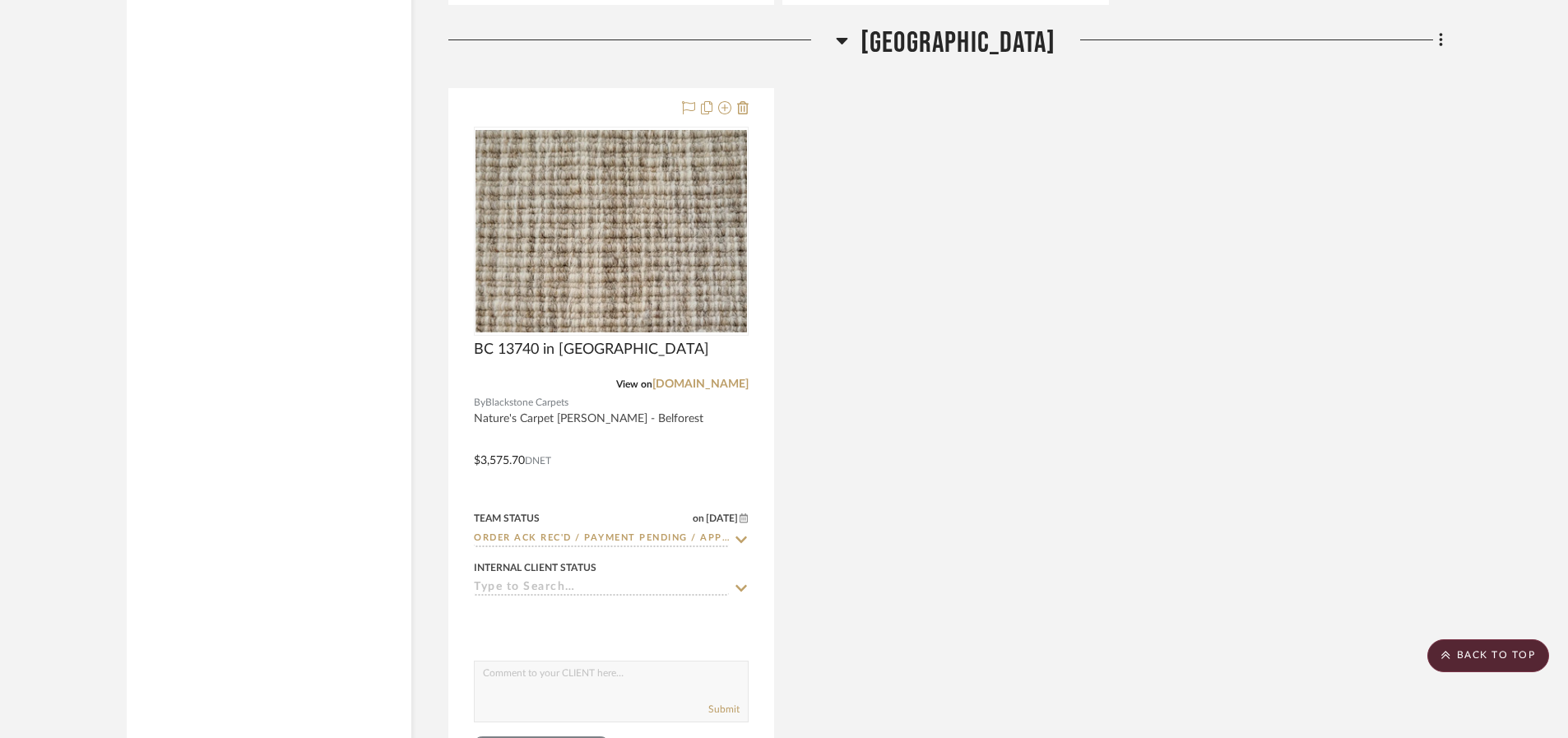
scroll to position [2873, 0]
